Goal: Task Accomplishment & Management: Manage account settings

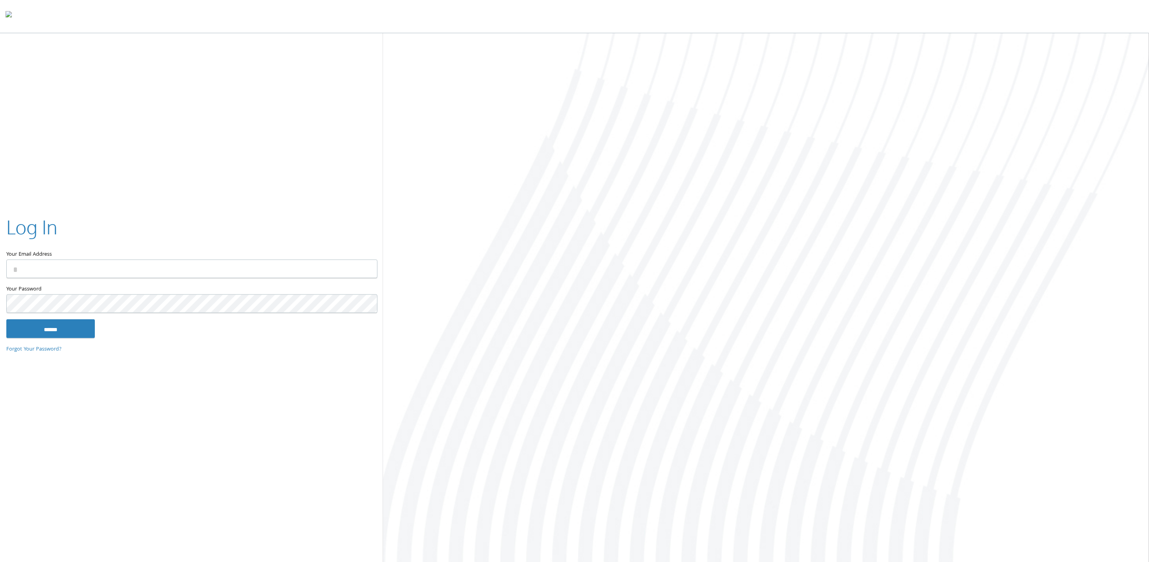
click at [102, 270] on input "Your Email Address" at bounding box center [191, 269] width 371 height 19
type input "**********"
click at [6, 319] on input "******" at bounding box center [50, 328] width 89 height 19
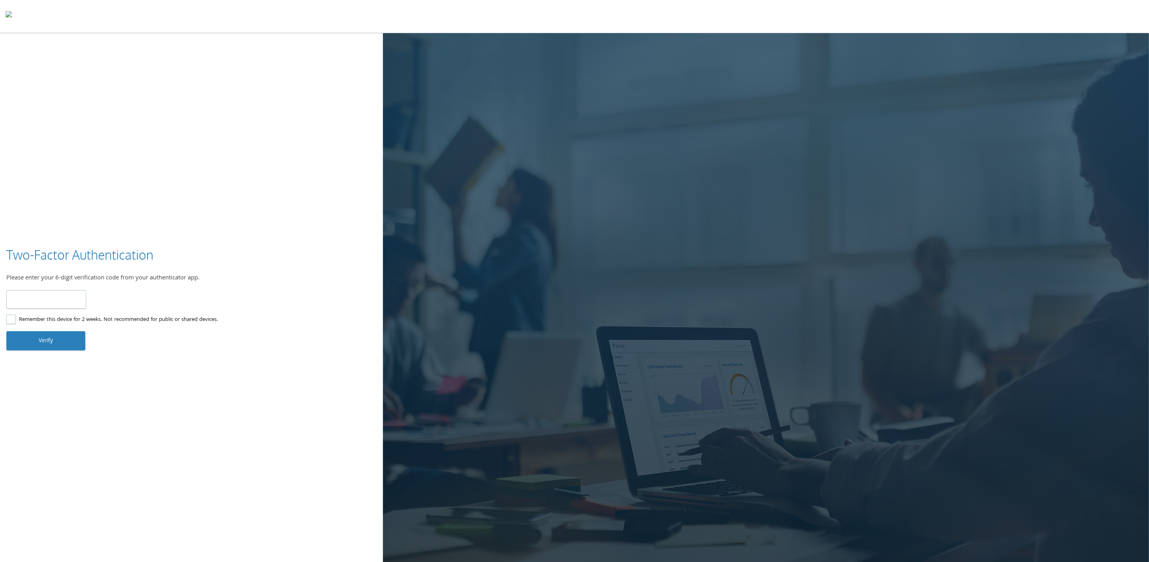
type input "******"
